Goal: Understand process/instructions: Learn how to perform a task or action

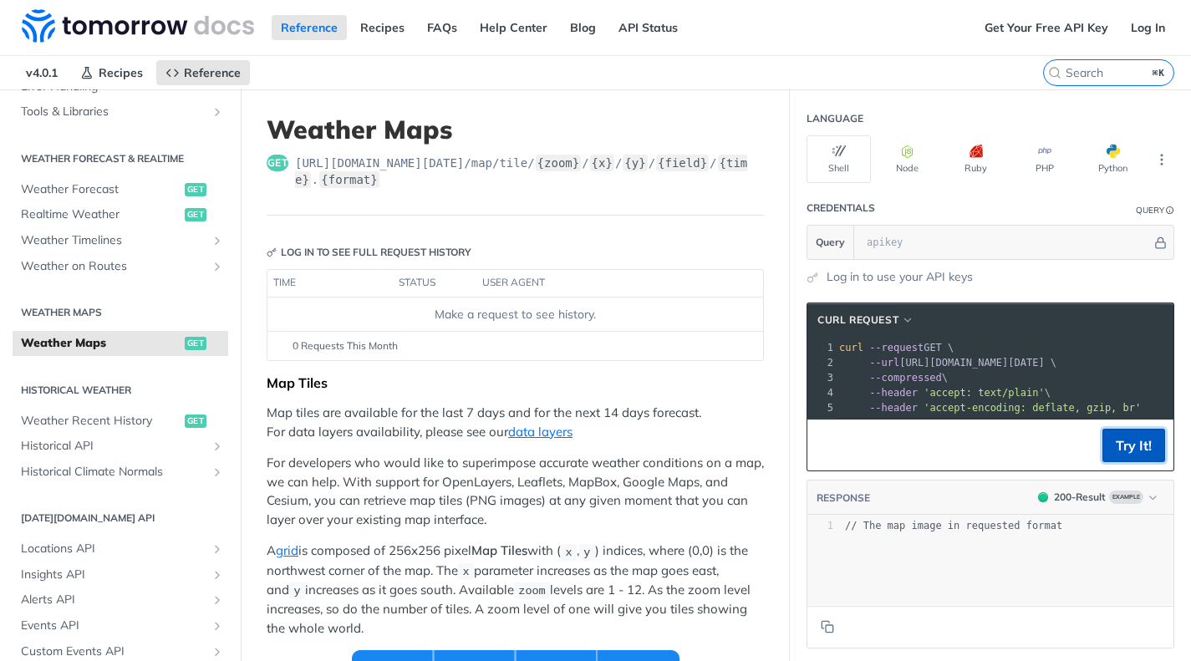
click at [1131, 443] on button "Try It!" at bounding box center [1133, 445] width 63 height 33
click at [1067, 25] on link "Get Your Free API Key" at bounding box center [1046, 27] width 142 height 25
click at [1153, 21] on link "Log In" at bounding box center [1148, 27] width 53 height 25
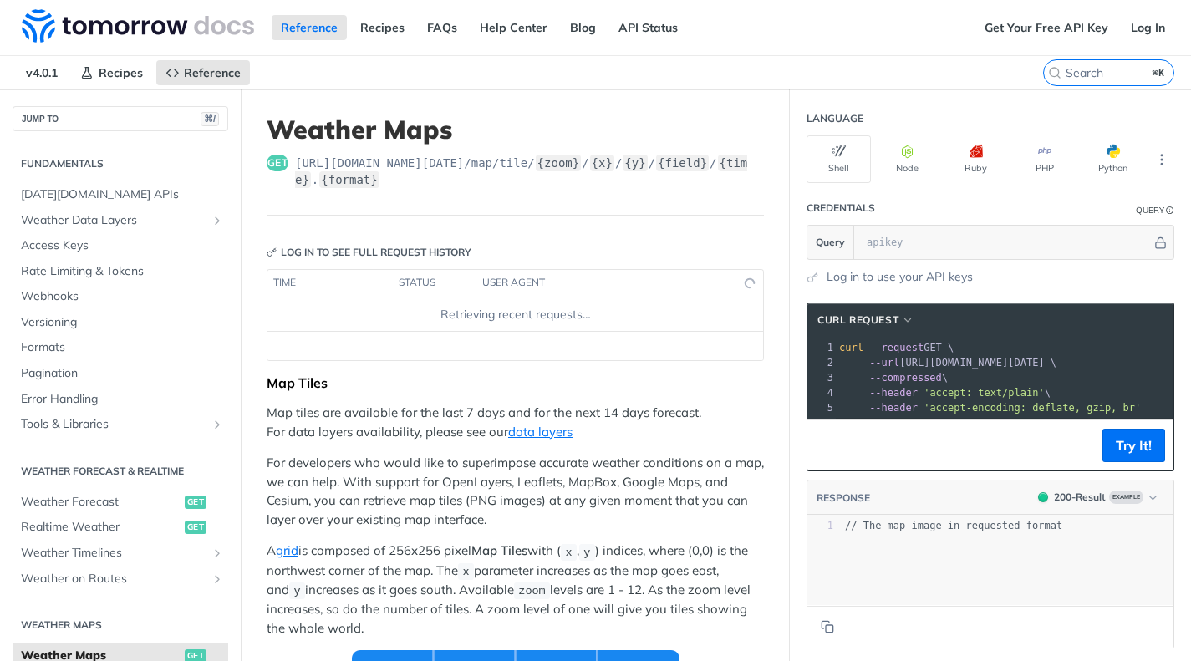
scroll to position [313, 0]
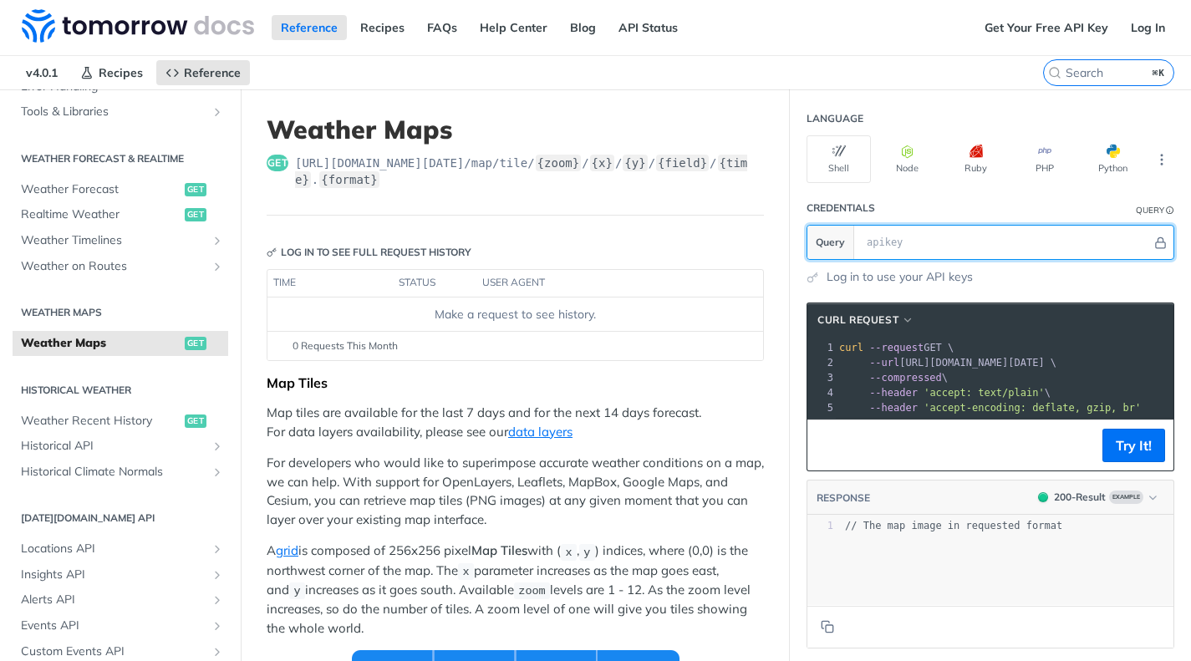
click at [910, 238] on input "text" at bounding box center [1004, 242] width 293 height 33
paste input "o9Kqd26Icz469Ev1N9VTPAFKFP0i99Td"
type input "o9Kqd26Icz469Ev1N9VTPAFKFP0i99Td"
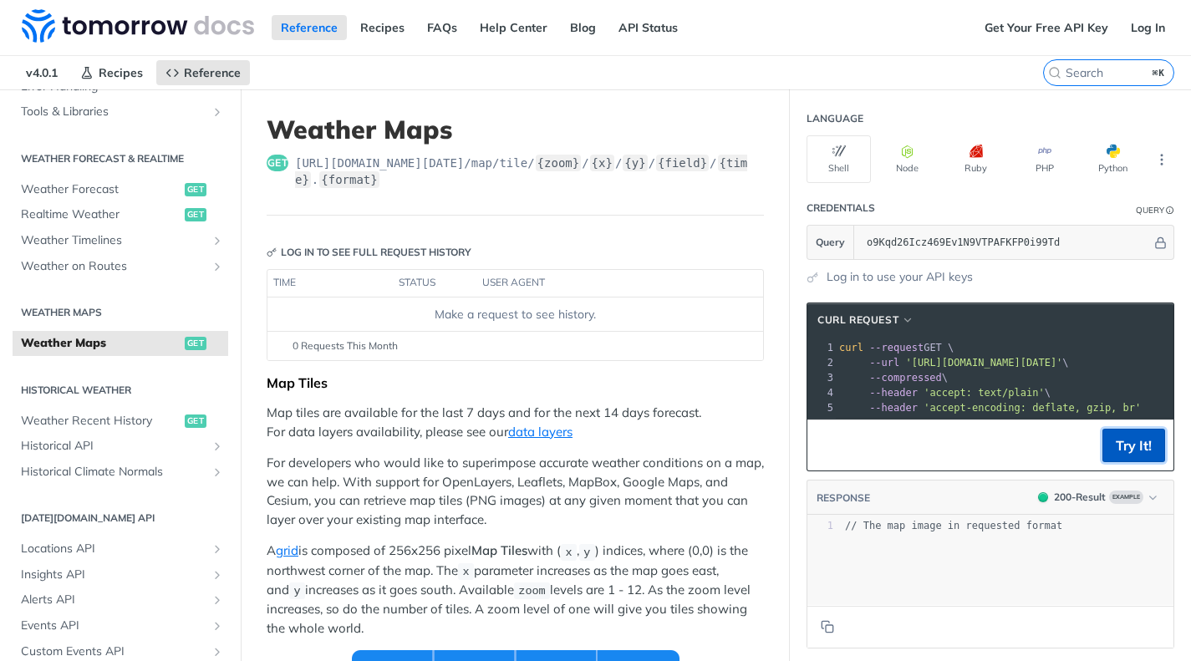
click at [1134, 451] on button "Try It!" at bounding box center [1133, 445] width 63 height 33
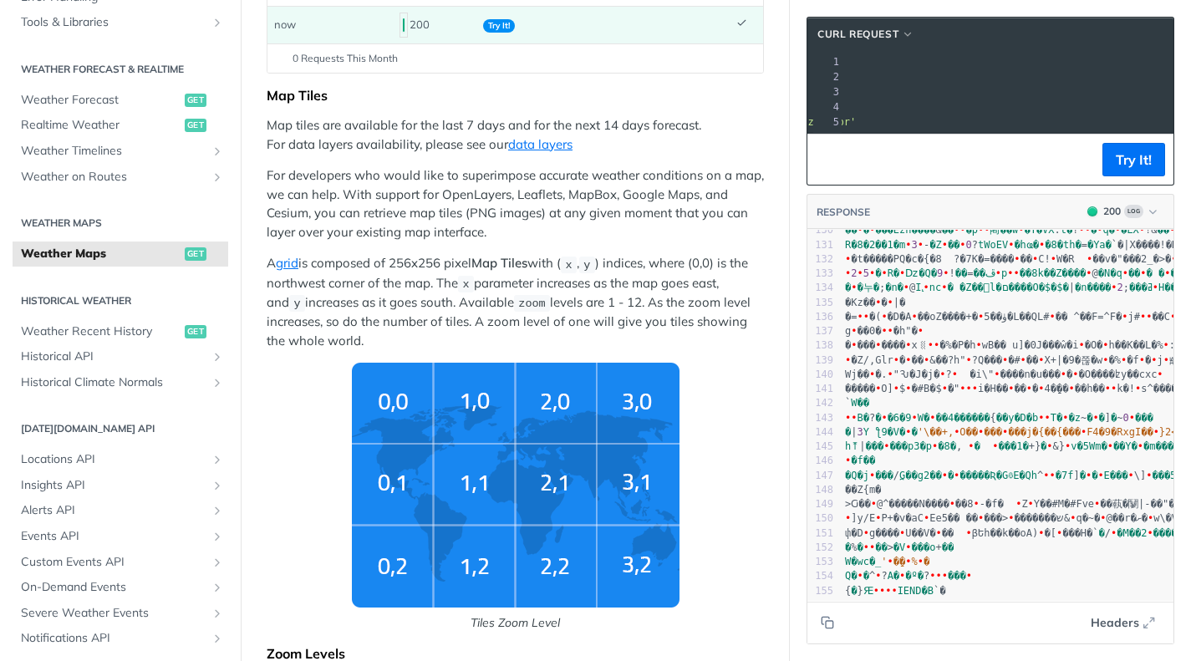
scroll to position [0, 291]
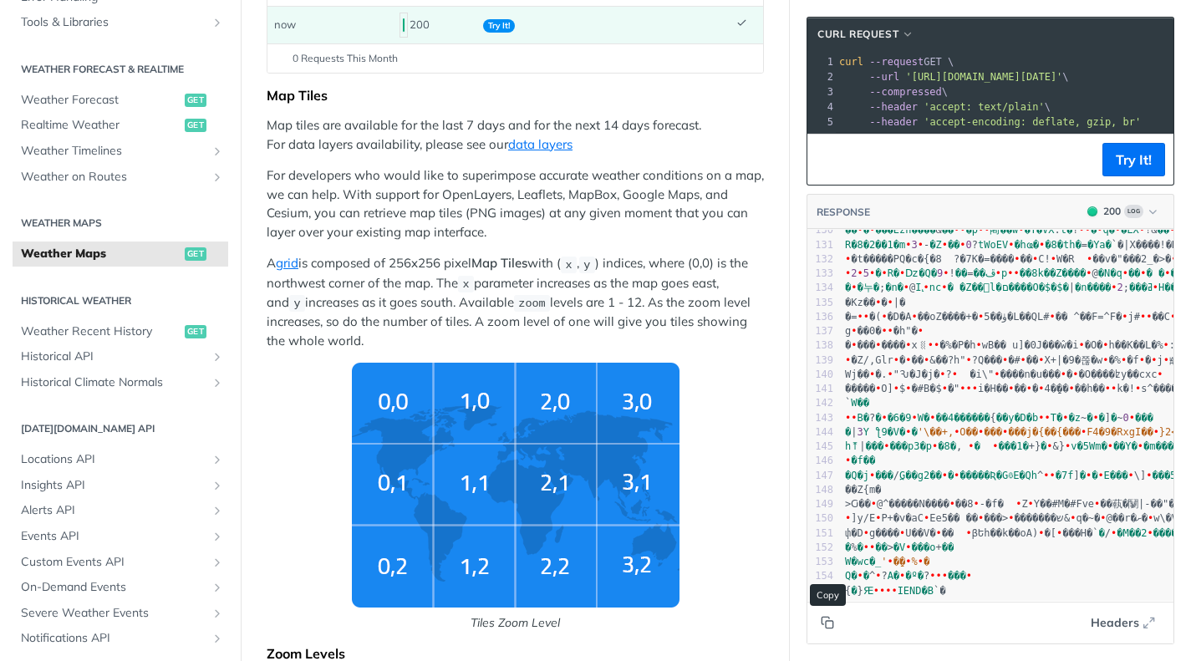
click at [827, 621] on icon "Copy to clipboard" at bounding box center [830, 625] width 8 height 8
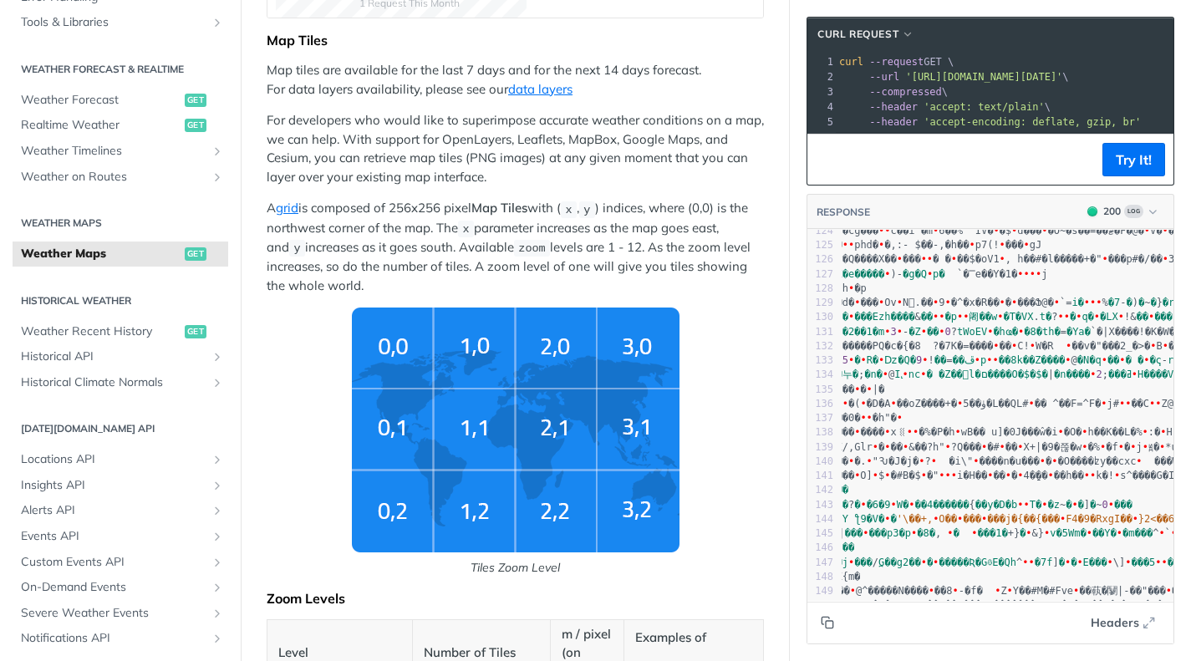
click at [913, 95] on span "--compressed" at bounding box center [905, 92] width 73 height 12
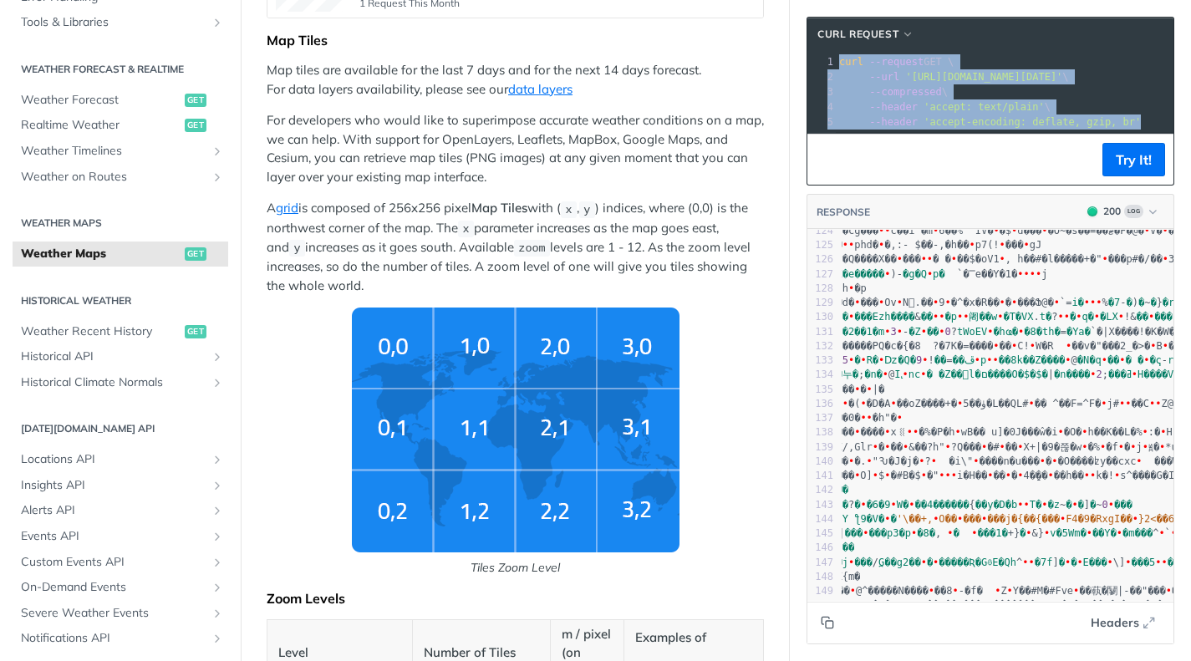
drag, startPoint x: 1148, startPoint y: 126, endPoint x: 806, endPoint y: 65, distance: 348.1
click at [807, 65] on div "cURL Request xxxxxxxxxx 1 curl --request GET \ 2 --url 'https://api.tomorrow.io…" at bounding box center [991, 101] width 368 height 169
copy div "curl --request GET \ 2 --url 'https://api.tomorrow.io/v4/map/tile/5/2/3/precipi…"
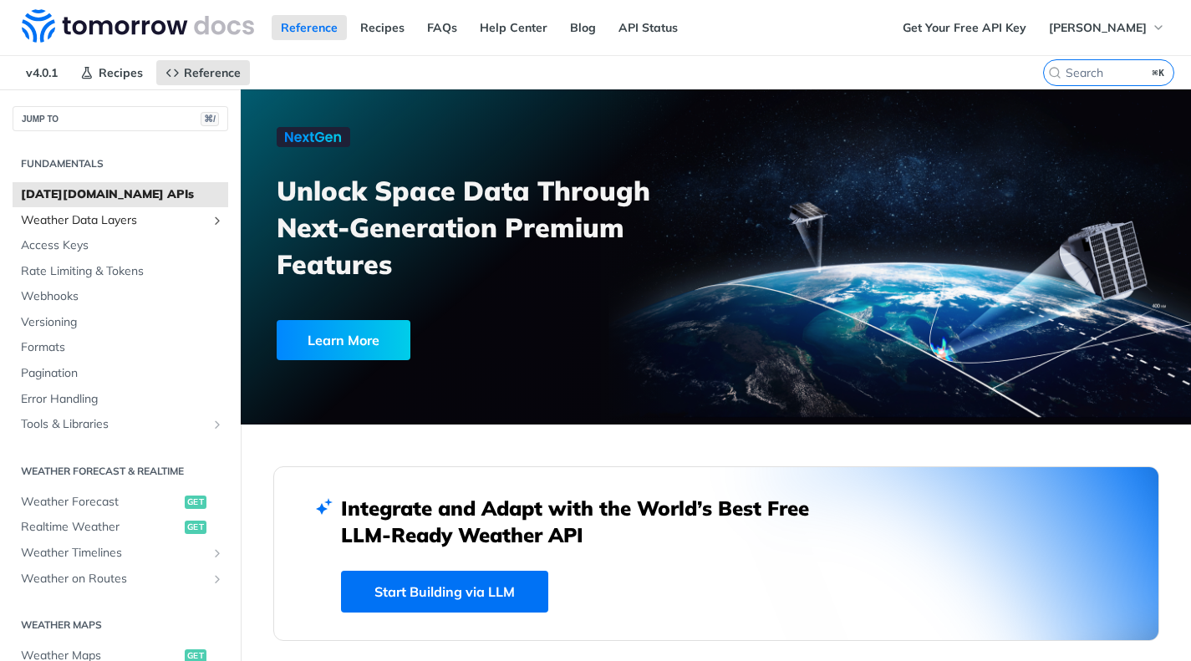
click at [71, 216] on span "Weather Data Layers" at bounding box center [114, 220] width 186 height 17
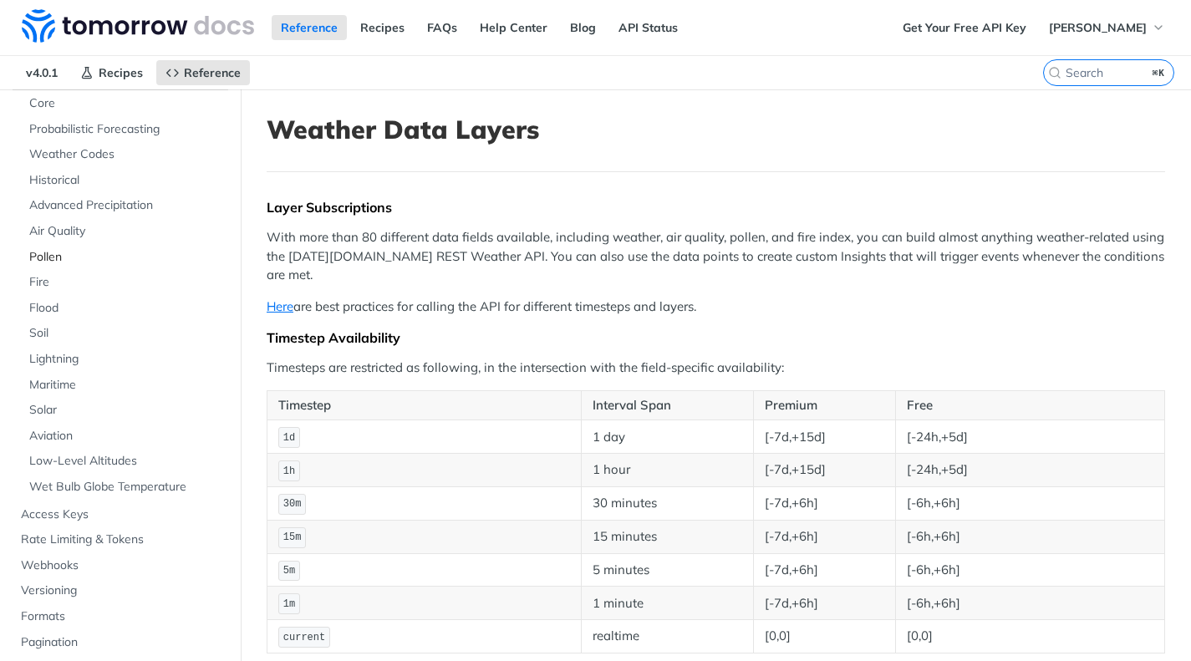
scroll to position [143, 0]
click at [61, 435] on span "Aviation" at bounding box center [126, 435] width 195 height 17
click at [53, 435] on span "Aviation" at bounding box center [126, 435] width 195 height 17
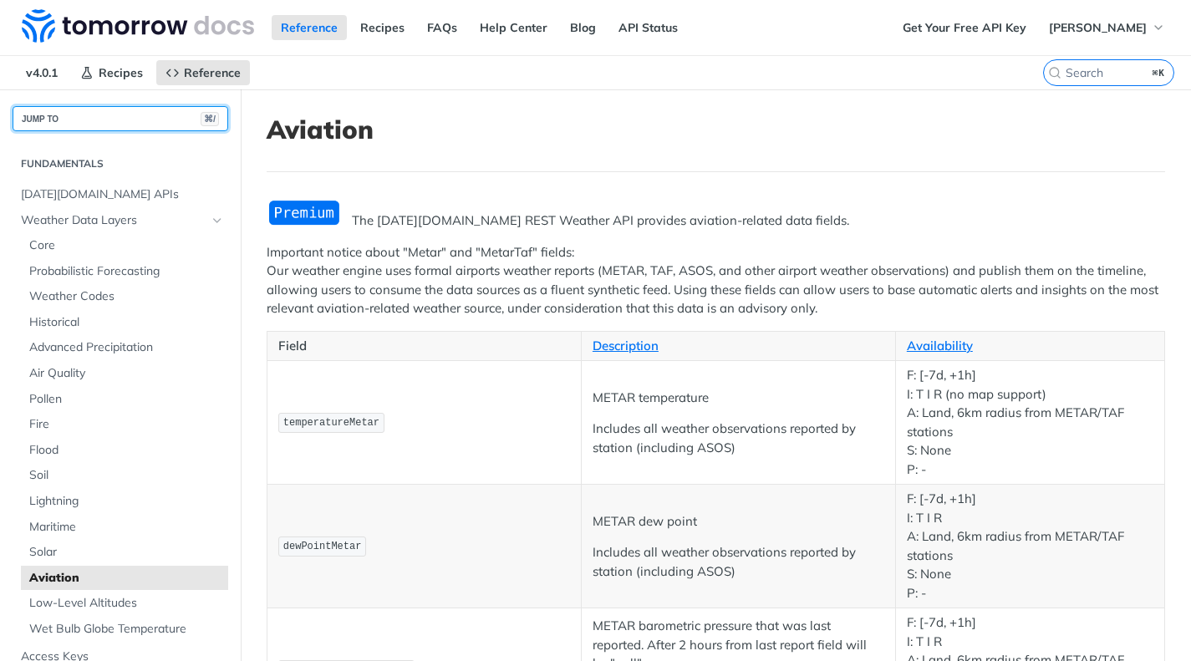
click at [81, 120] on button "JUMP TO ⌘/" at bounding box center [121, 118] width 216 height 25
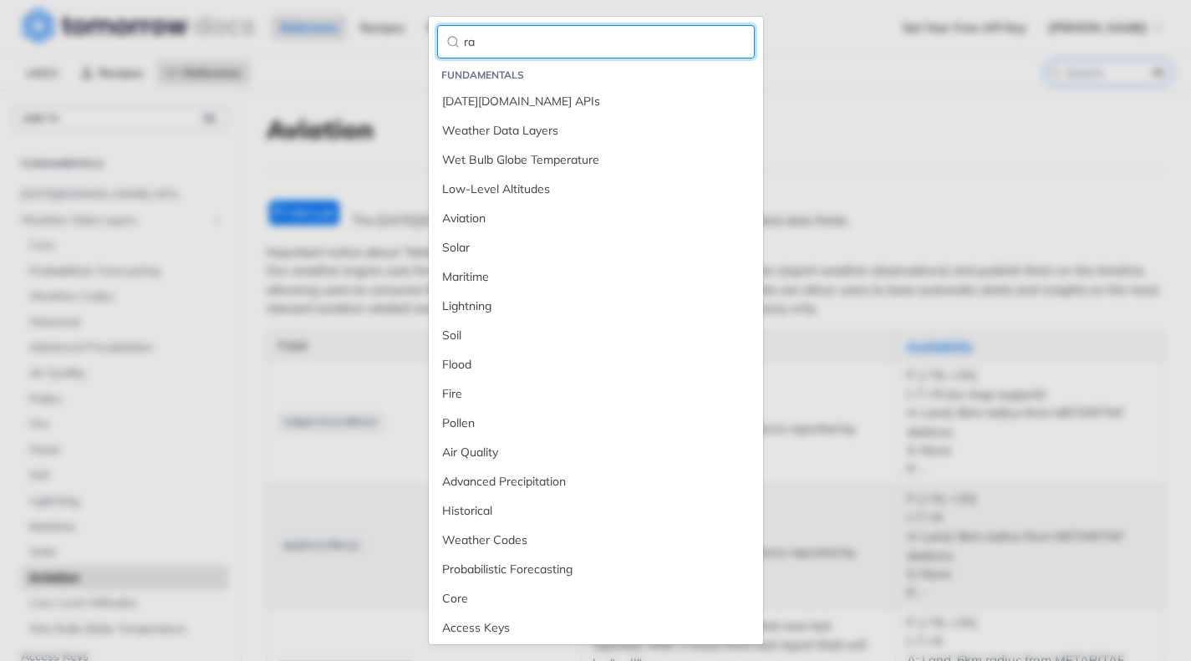
type input "rad"
